Goal: Information Seeking & Learning: Learn about a topic

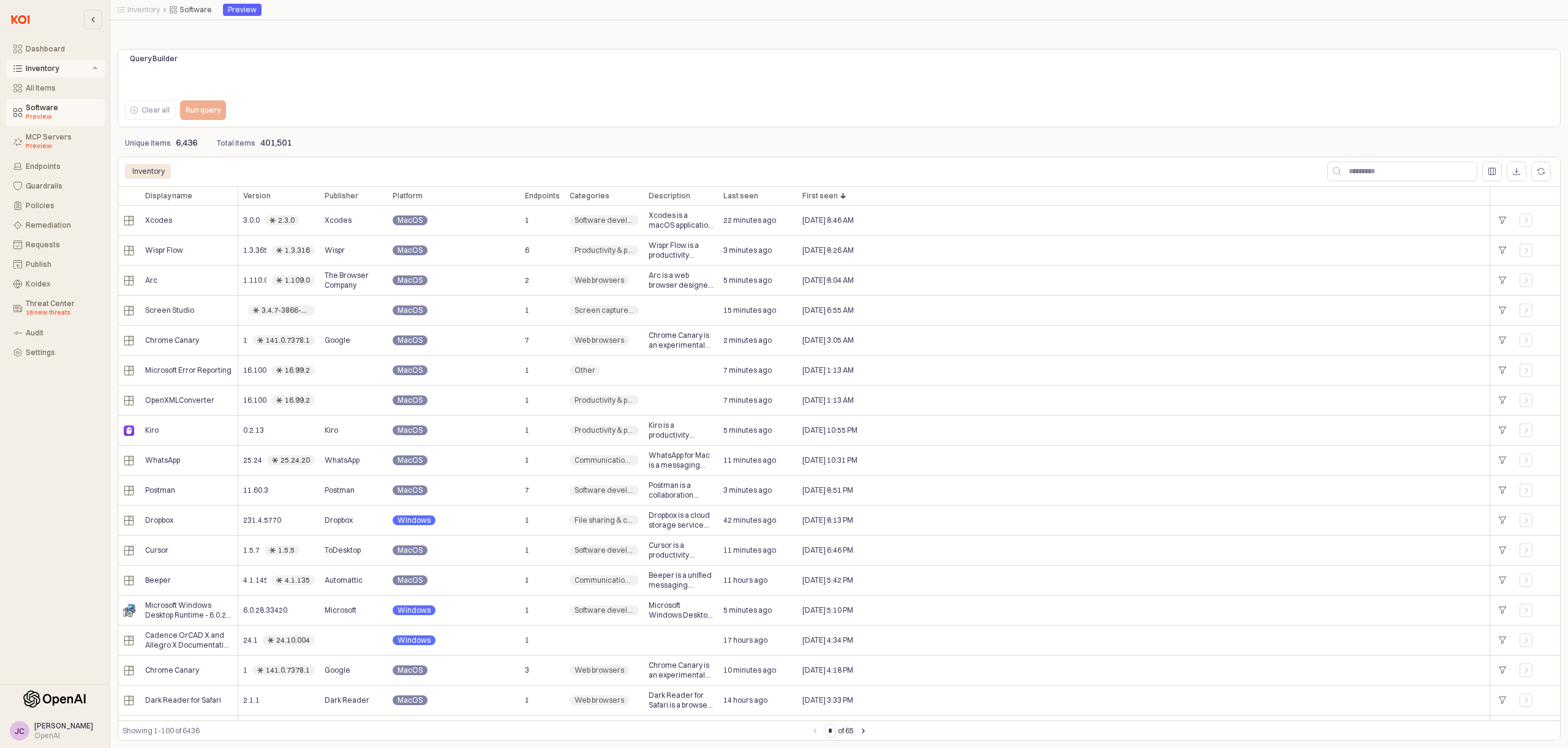
click at [45, 68] on div "Inventory" at bounding box center [57, 68] width 64 height 9
click at [46, 68] on div "Inventory" at bounding box center [57, 68] width 64 height 9
click at [44, 108] on div "Software Preview" at bounding box center [62, 112] width 72 height 18
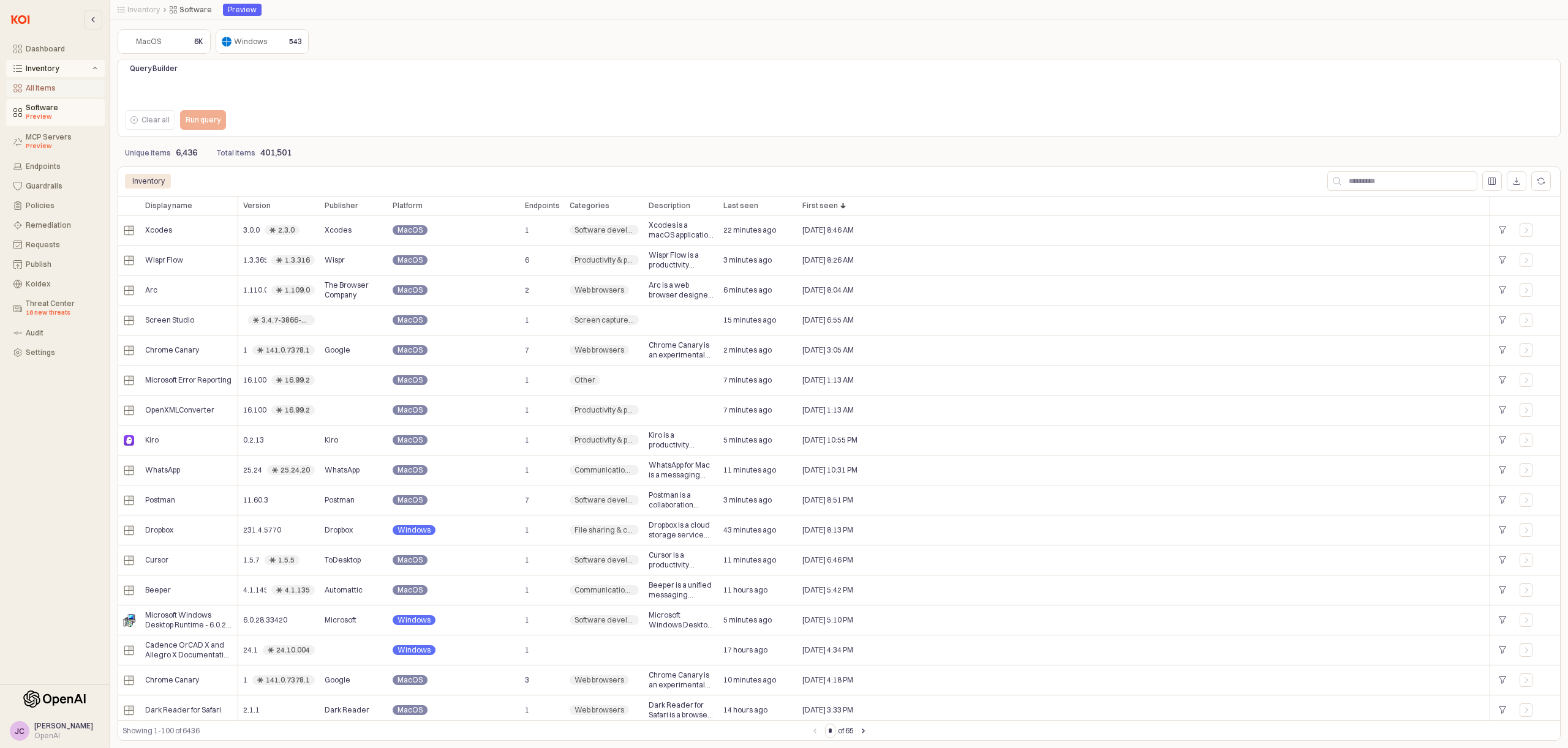
click at [33, 89] on div "All Items" at bounding box center [62, 88] width 72 height 9
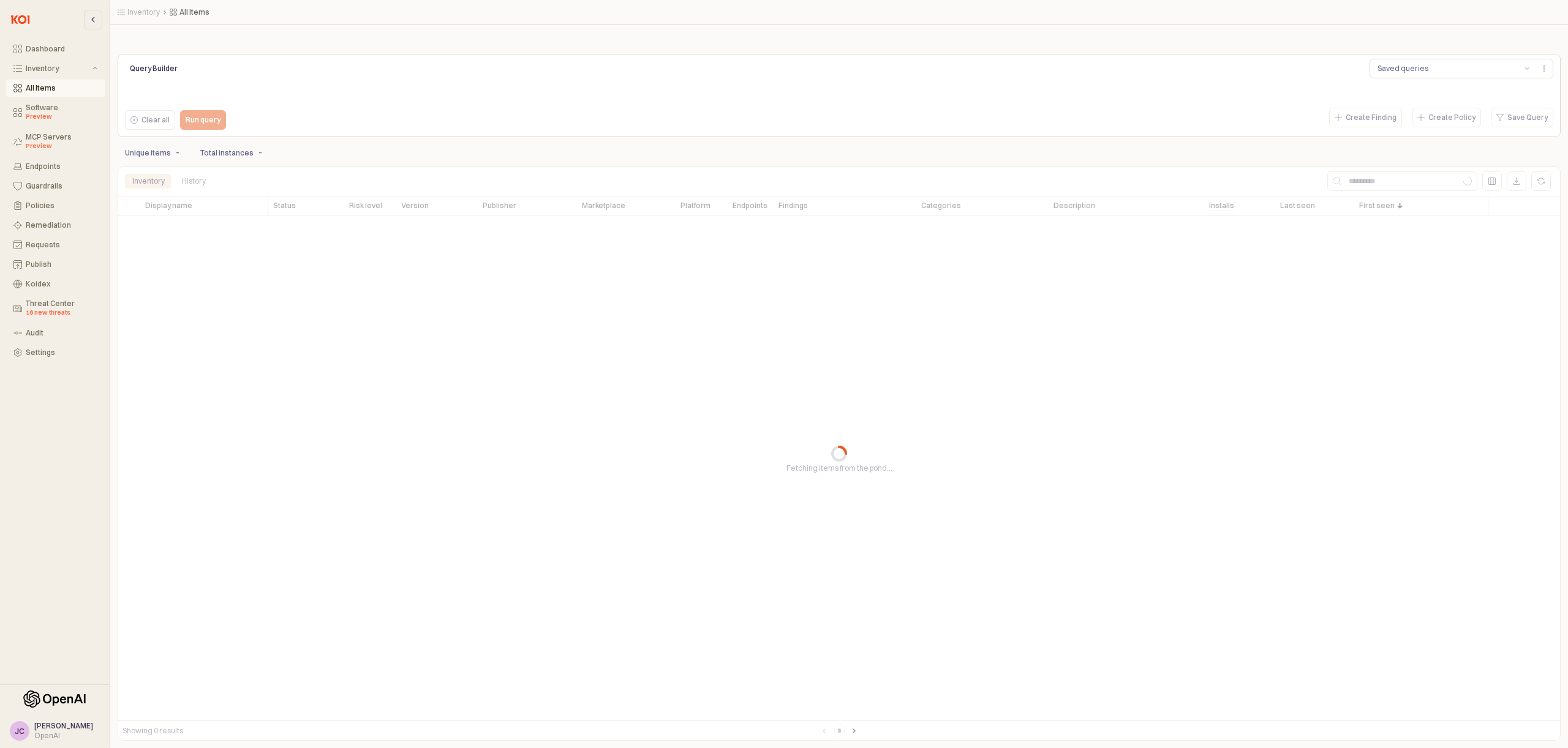
click at [176, 68] on p "Query Builder" at bounding box center [209, 68] width 158 height 11
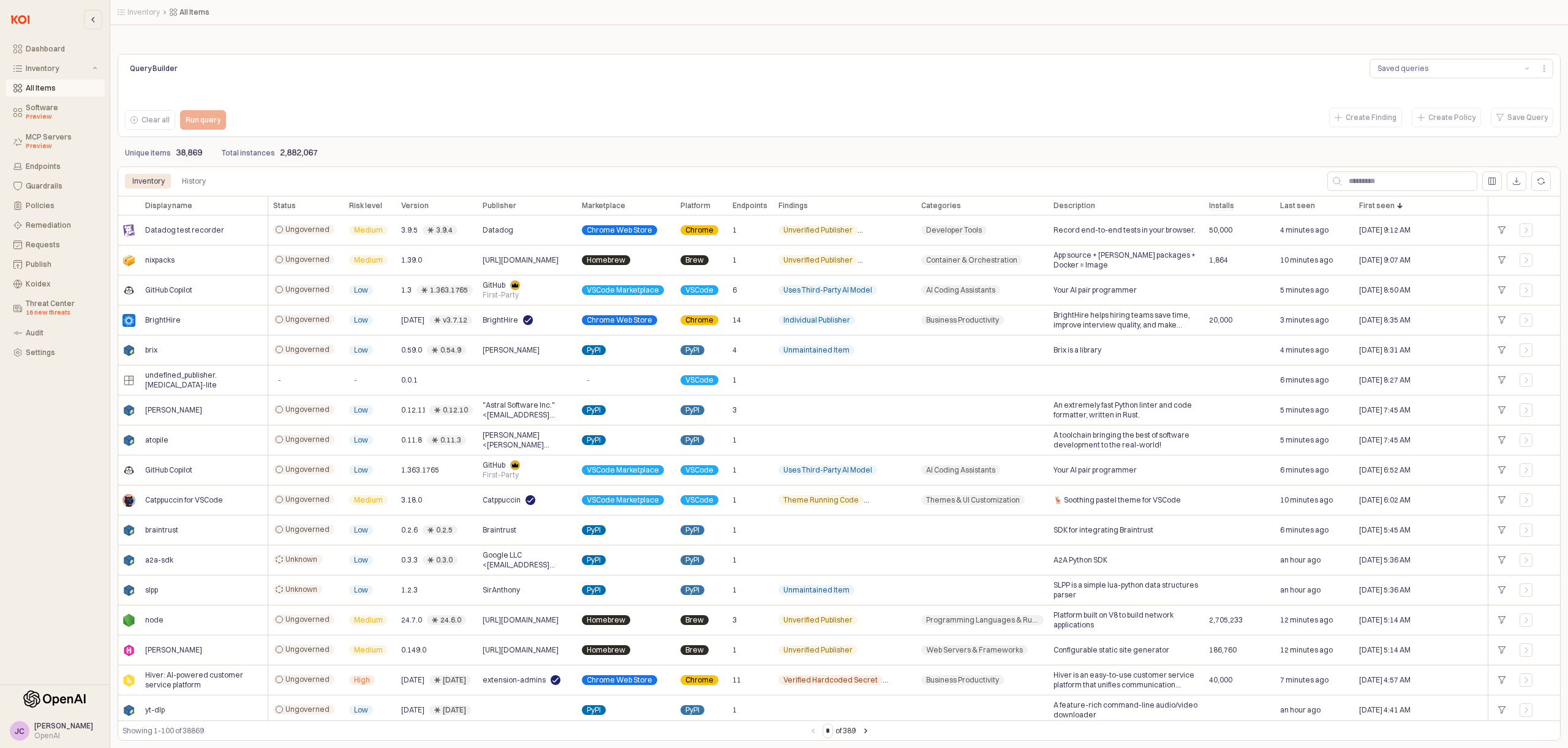
click at [171, 68] on p "Query Builder" at bounding box center [209, 68] width 158 height 11
drag, startPoint x: 180, startPoint y: 67, endPoint x: 197, endPoint y: 67, distance: 17.0
click at [181, 67] on p "Query Builder" at bounding box center [209, 68] width 158 height 11
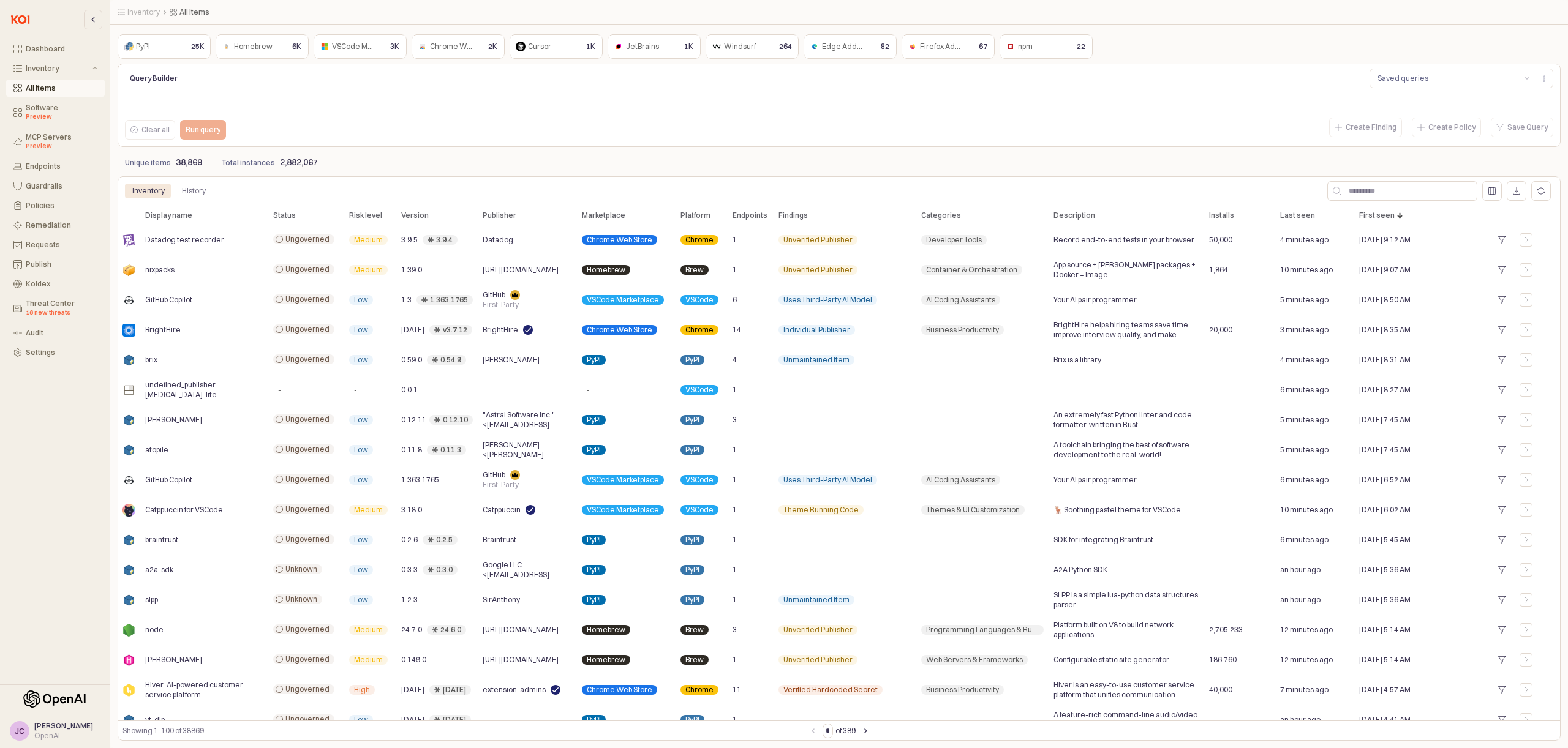
click at [161, 76] on p "Query Builder" at bounding box center [209, 78] width 158 height 11
click at [1377, 196] on input "App Frame" at bounding box center [1409, 190] width 135 height 18
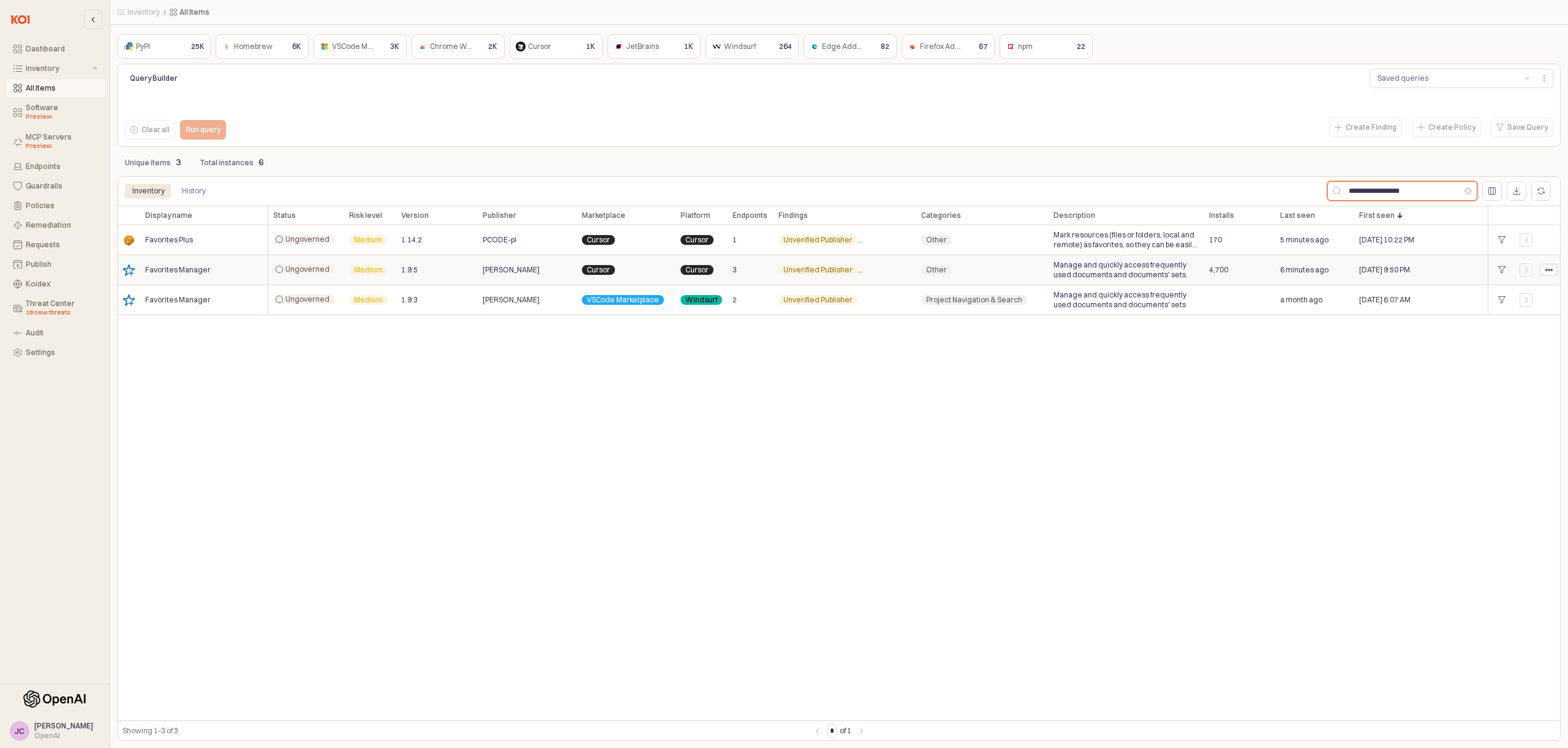
type input "**********"
click at [1553, 270] on div "App Frame" at bounding box center [1549, 270] width 17 height 11
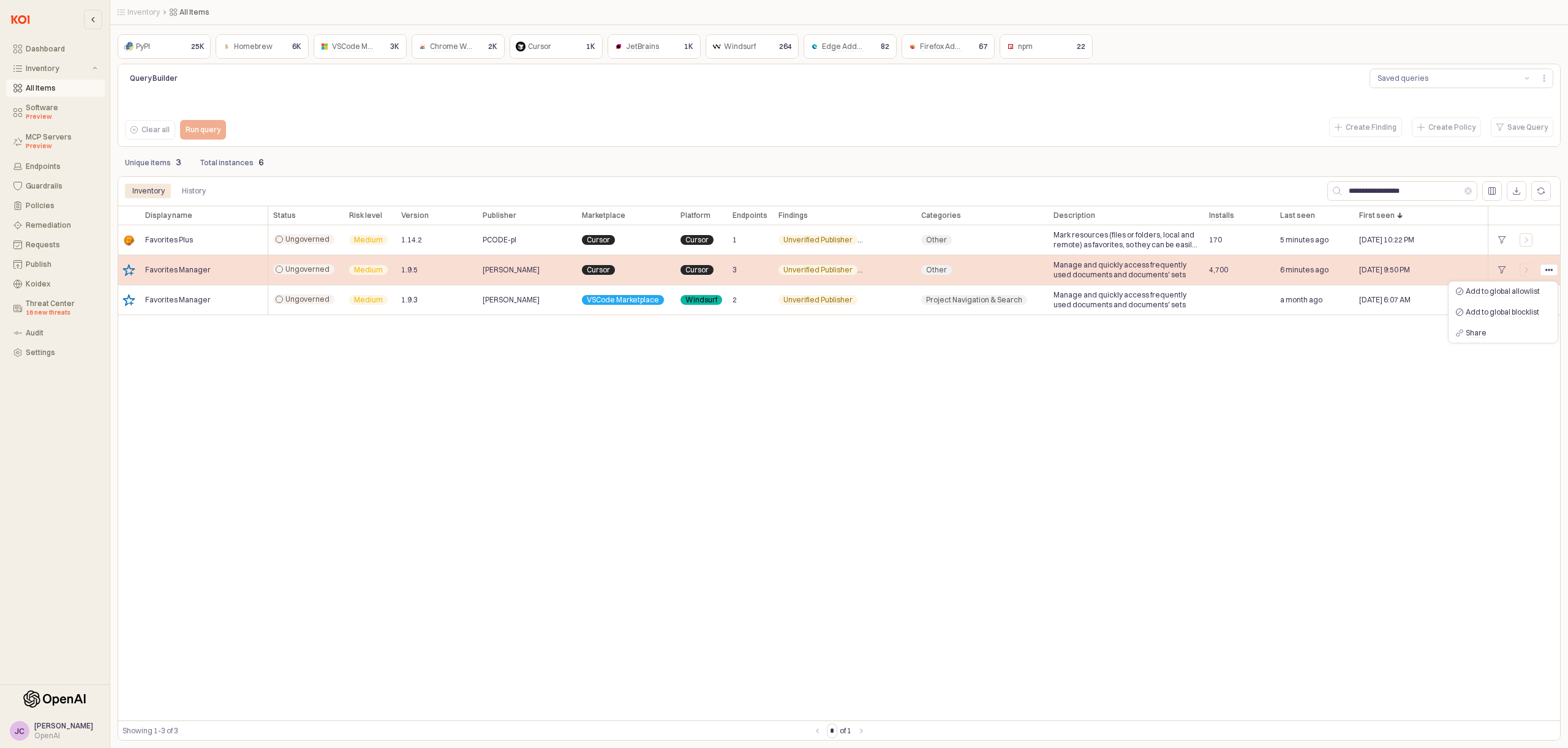
drag, startPoint x: 207, startPoint y: 265, endPoint x: 184, endPoint y: 268, distance: 23.2
click at [207, 266] on div "Favorites Manager" at bounding box center [204, 270] width 128 height 30
click at [182, 270] on span "Favorites Manager" at bounding box center [177, 270] width 66 height 9
click at [388, 267] on div "Medium" at bounding box center [370, 270] width 52 height 30
click at [1219, 270] on span "4,700" at bounding box center [1219, 270] width 19 height 9
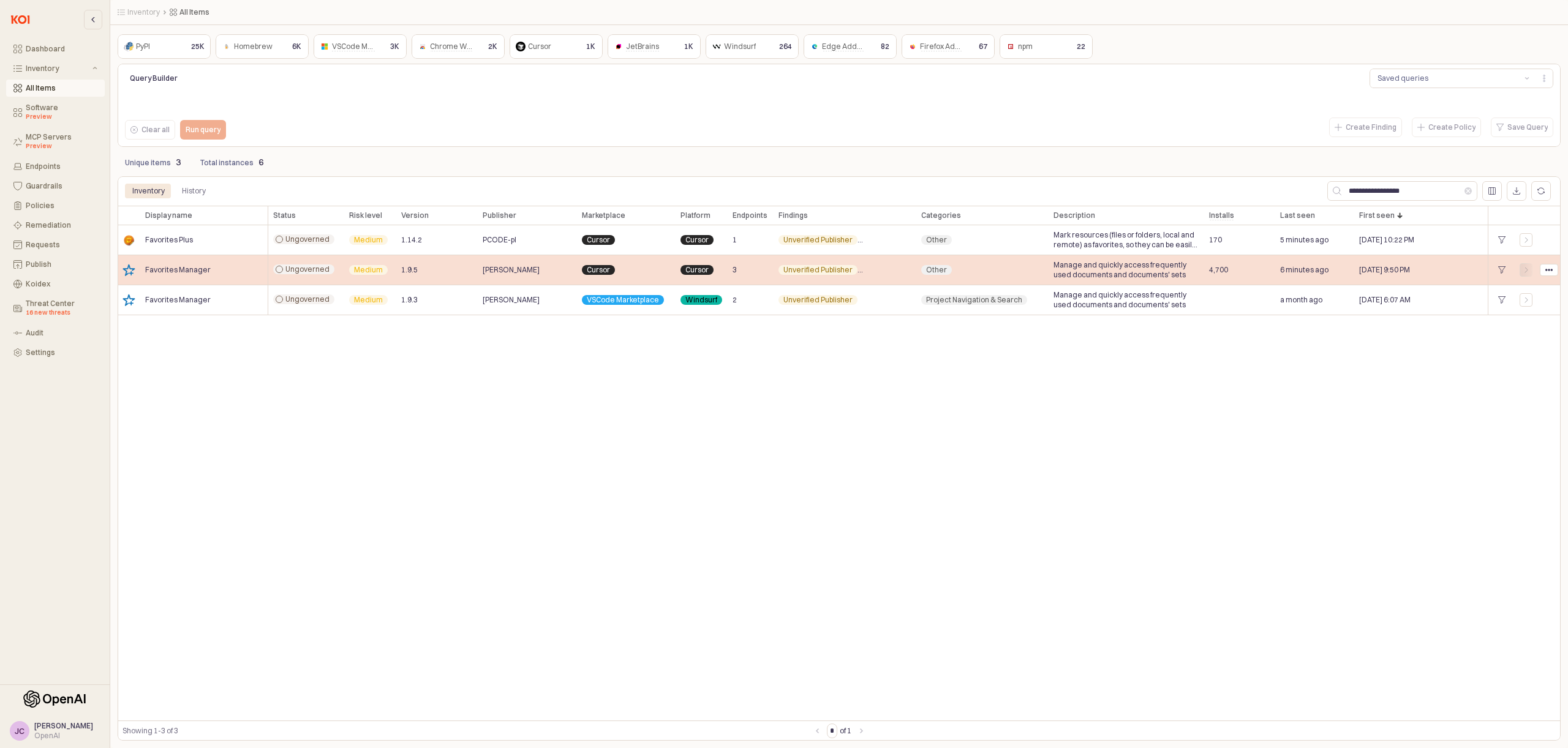
click at [1523, 270] on icon "App Frame" at bounding box center [1526, 270] width 8 height 8
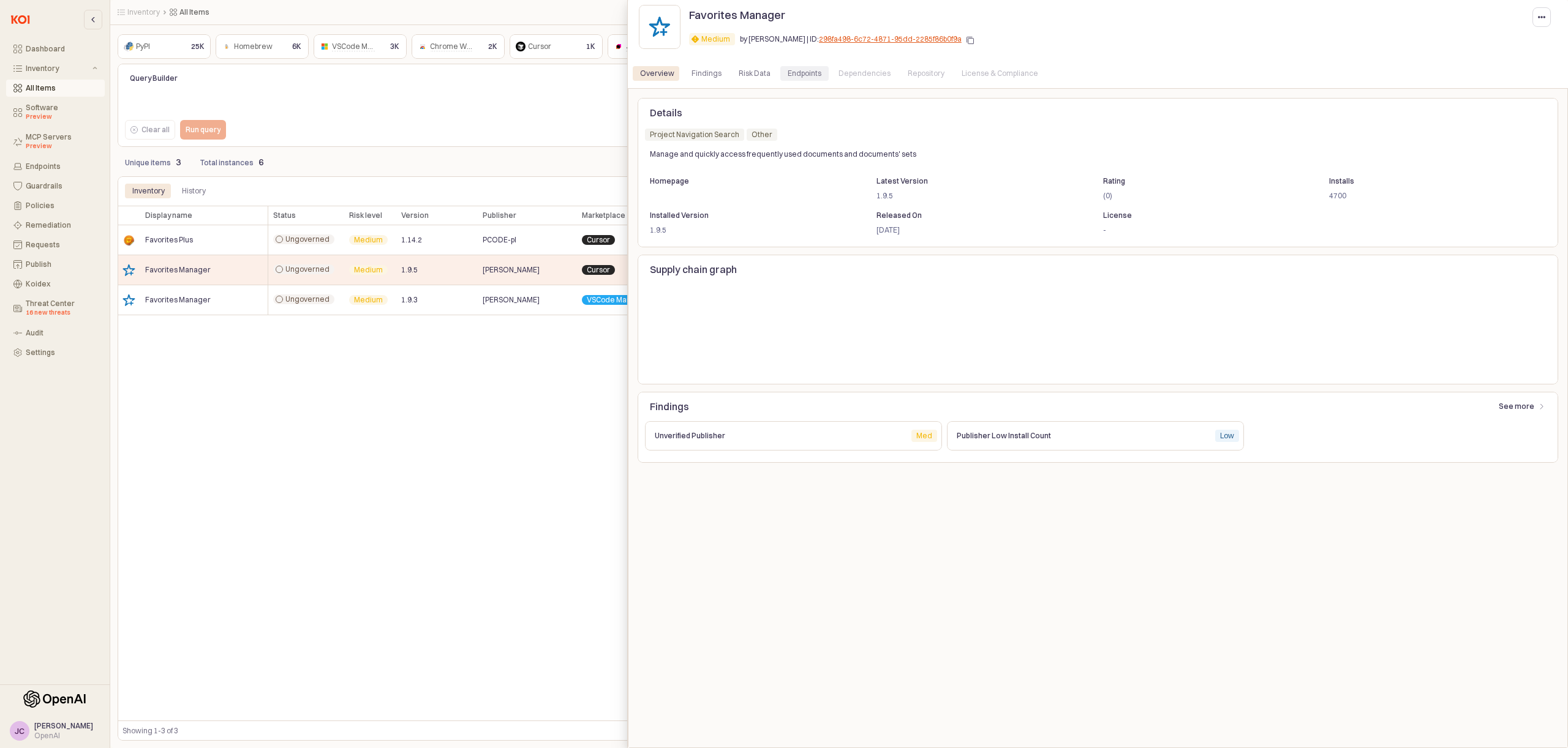
click at [796, 75] on div "Endpoints" at bounding box center [804, 73] width 33 height 15
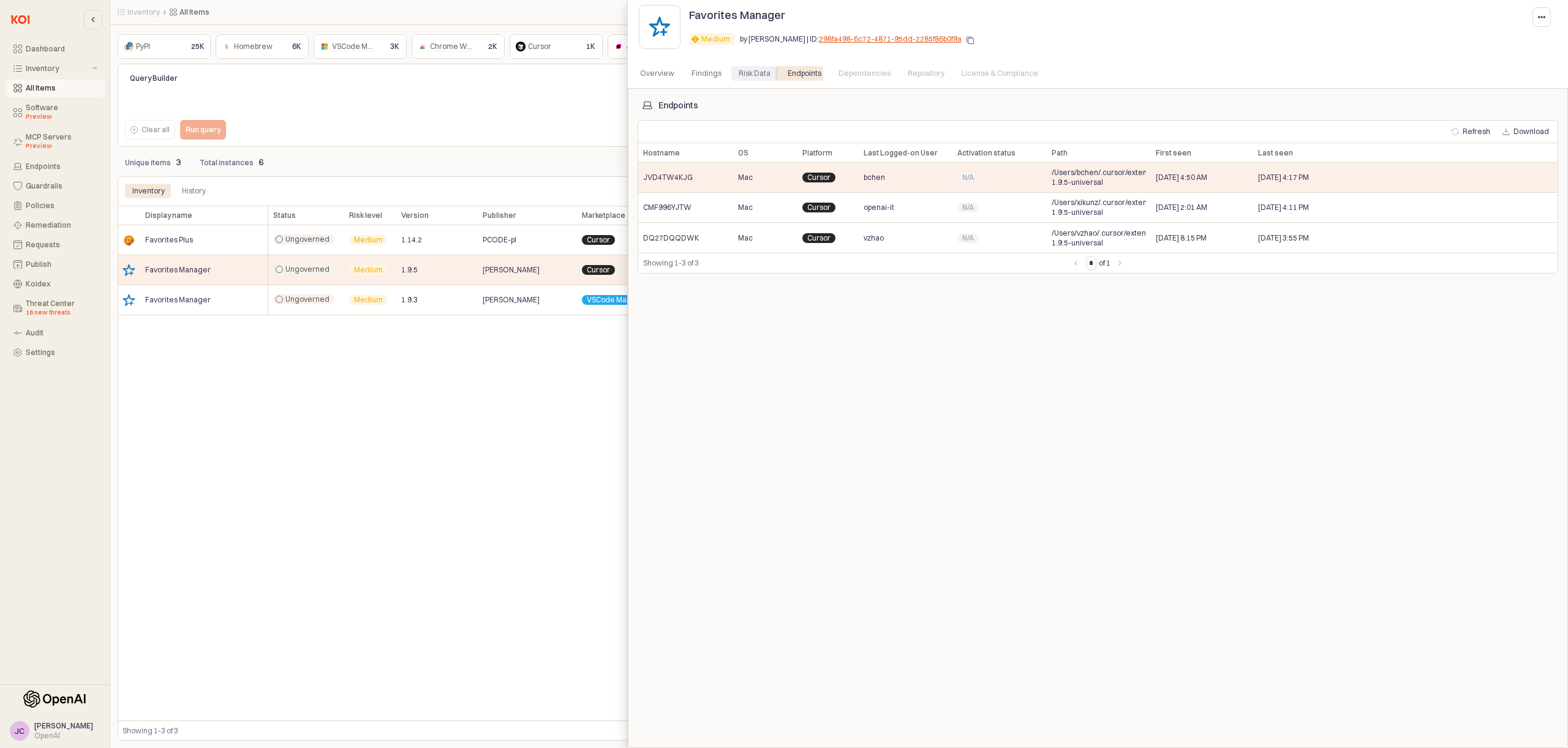
click at [754, 74] on div "Risk Data" at bounding box center [754, 73] width 32 height 15
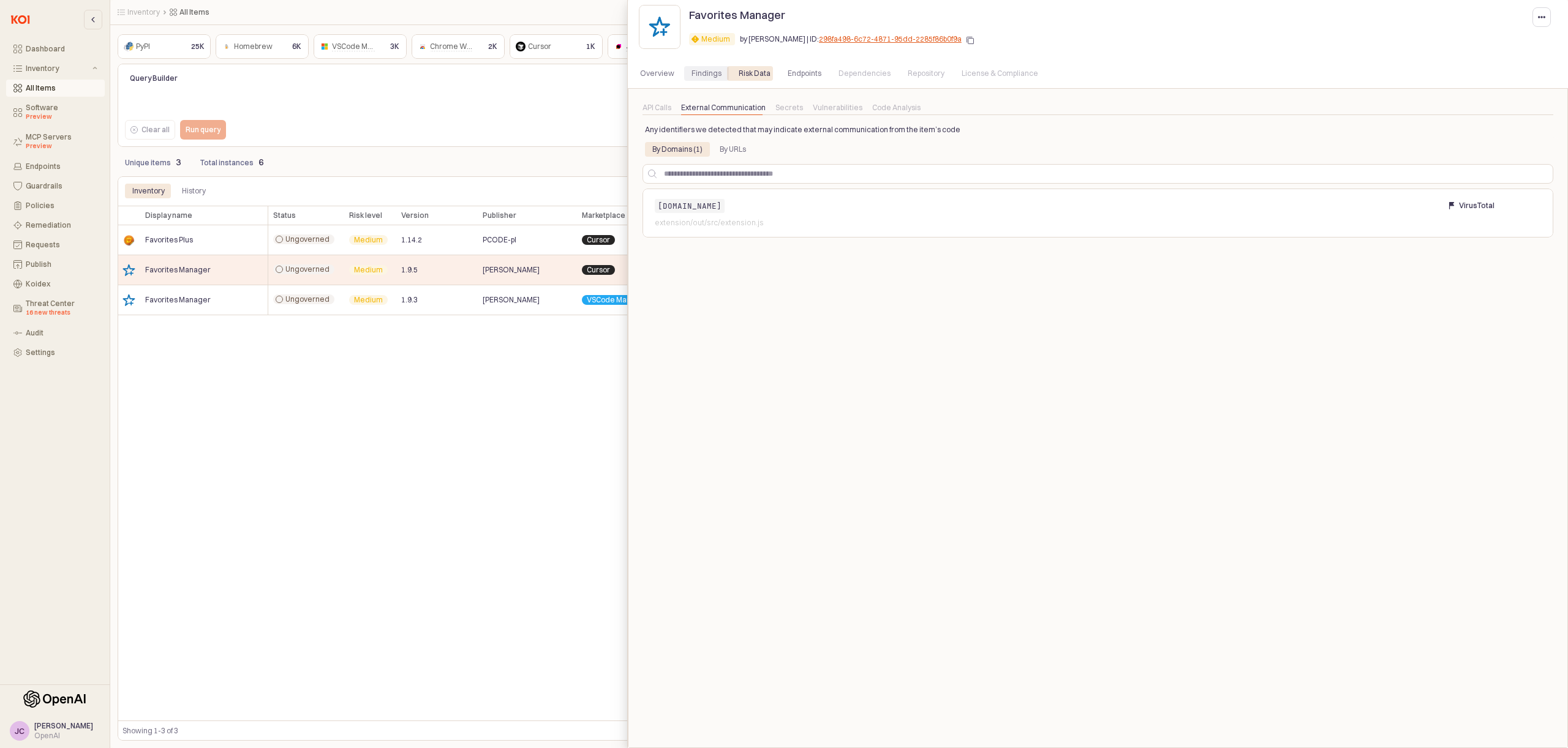
click at [707, 68] on div "Findings" at bounding box center [706, 73] width 30 height 15
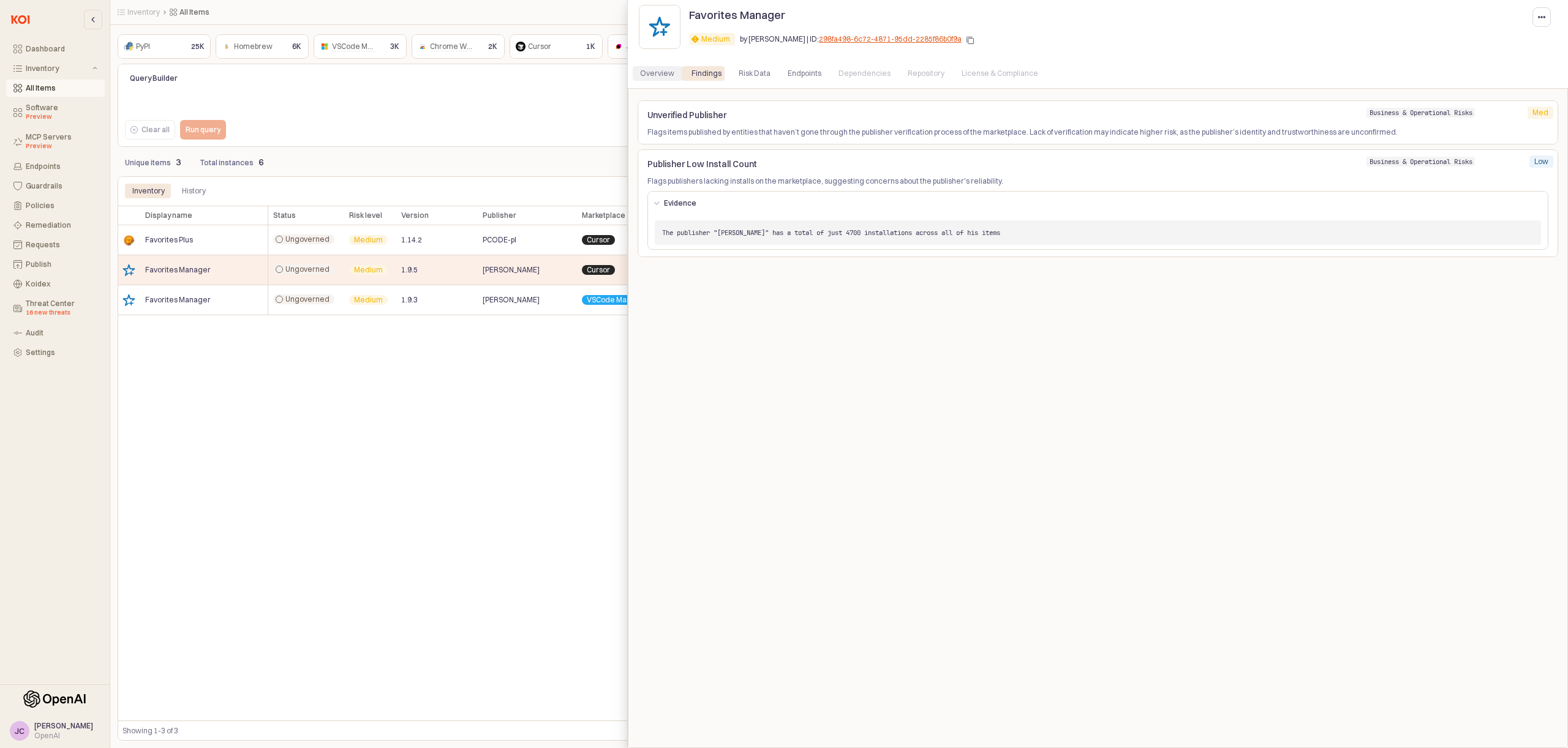
click at [653, 70] on div "Overview" at bounding box center [657, 73] width 34 height 15
